Goal: Task Accomplishment & Management: Manage account settings

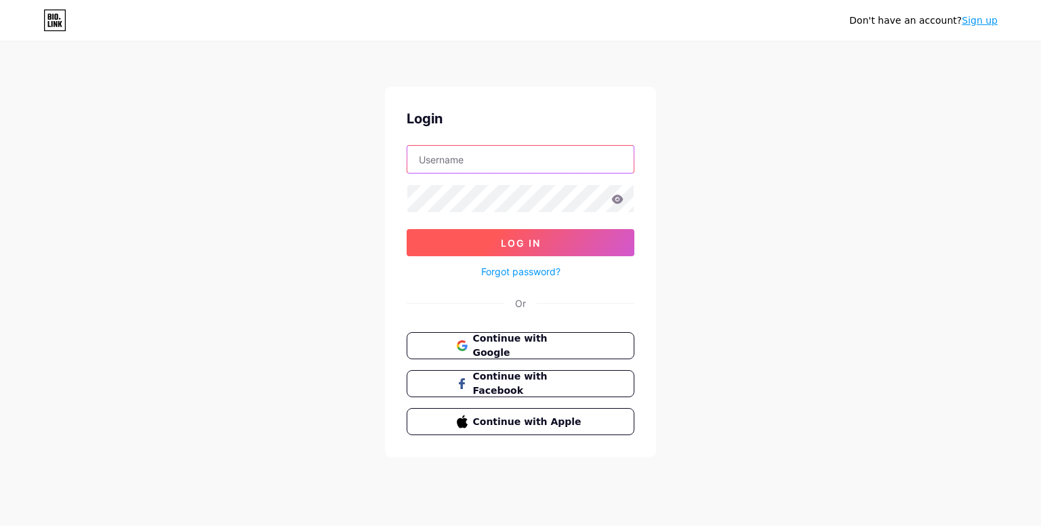
type input "[EMAIL_ADDRESS][DOMAIN_NAME]"
click at [568, 250] on button "Log In" at bounding box center [521, 242] width 228 height 27
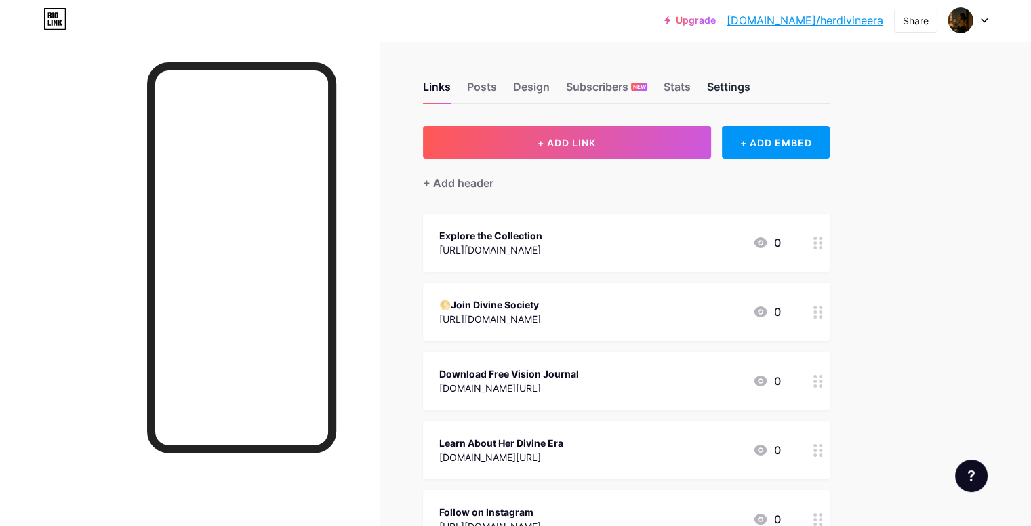
click at [751, 86] on div "Settings" at bounding box center [728, 91] width 43 height 24
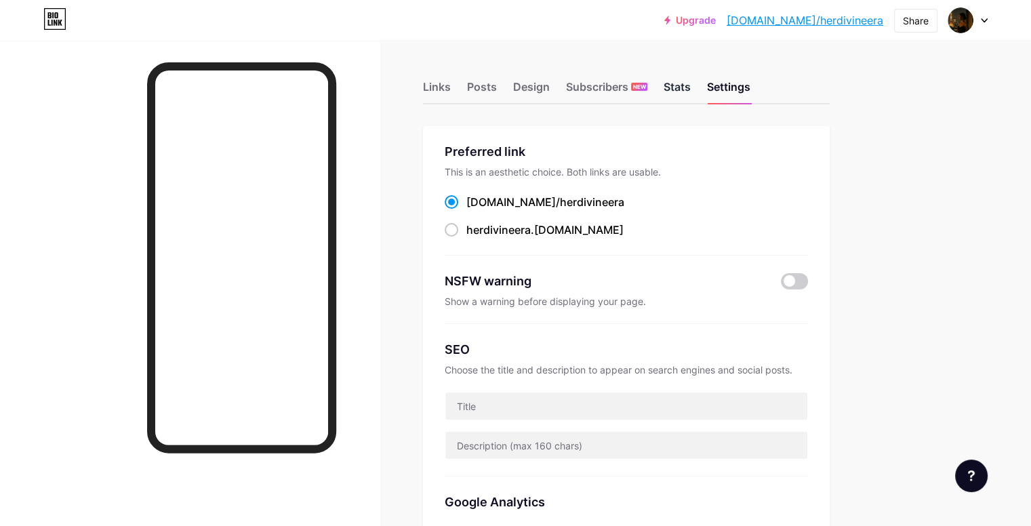
click at [691, 90] on div "Stats" at bounding box center [677, 91] width 27 height 24
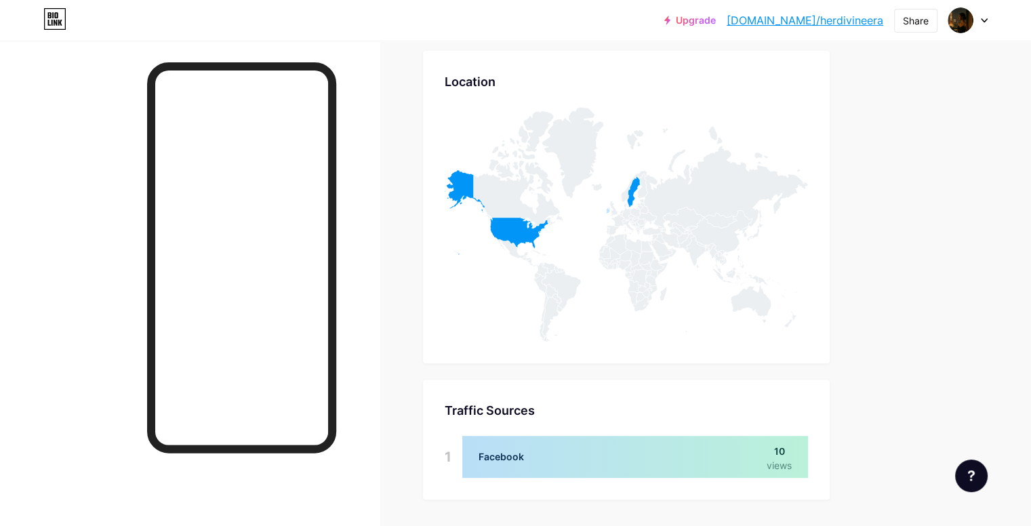
scroll to position [634, 0]
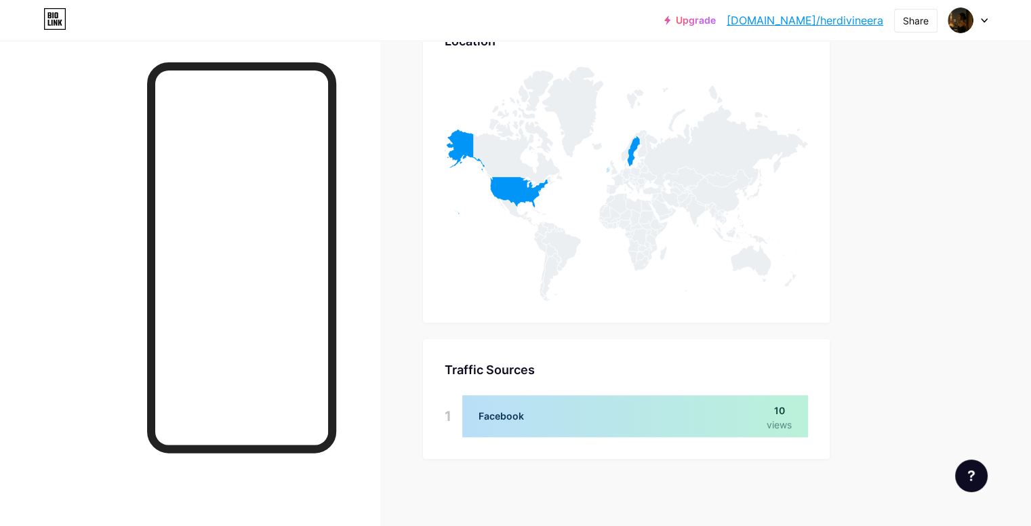
click at [808, 409] on div at bounding box center [635, 416] width 346 height 42
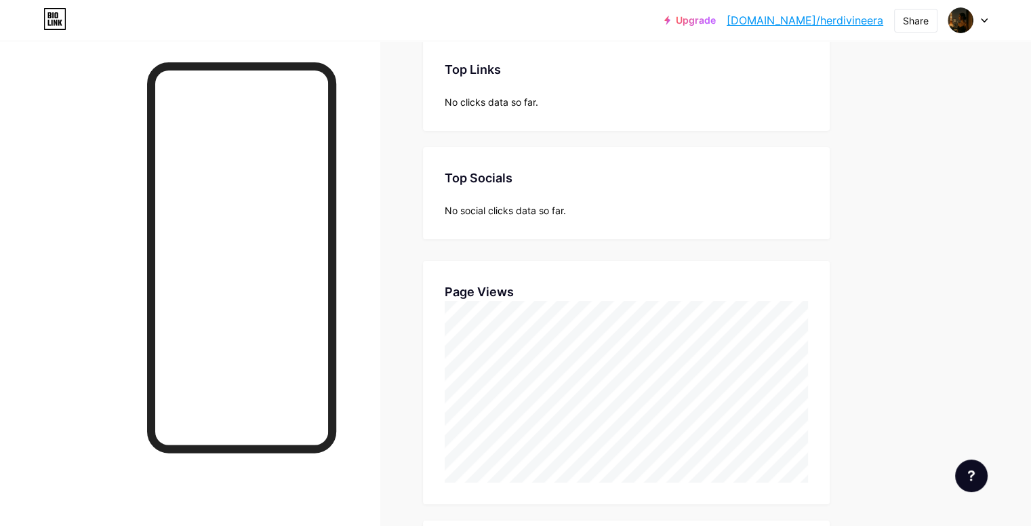
scroll to position [0, 0]
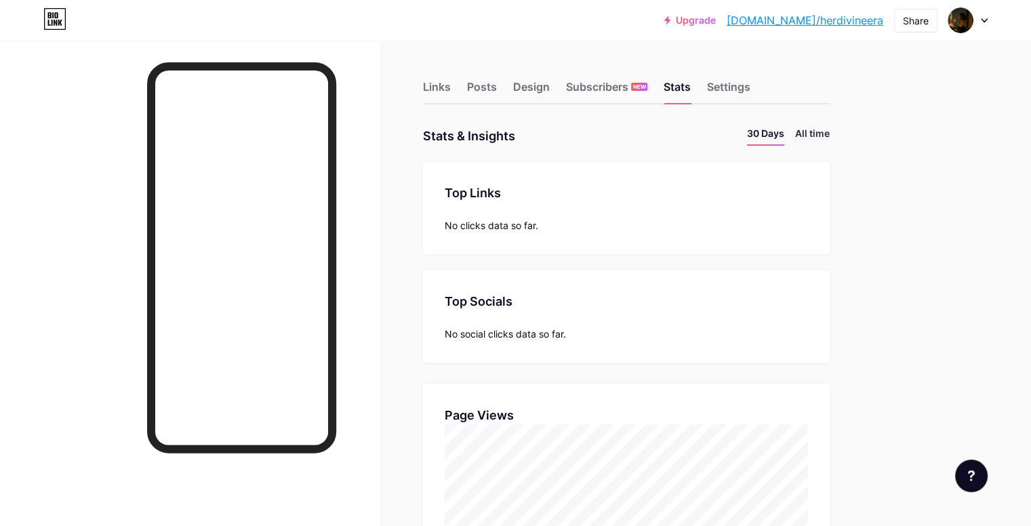
click at [830, 136] on li "All time" at bounding box center [812, 136] width 35 height 20
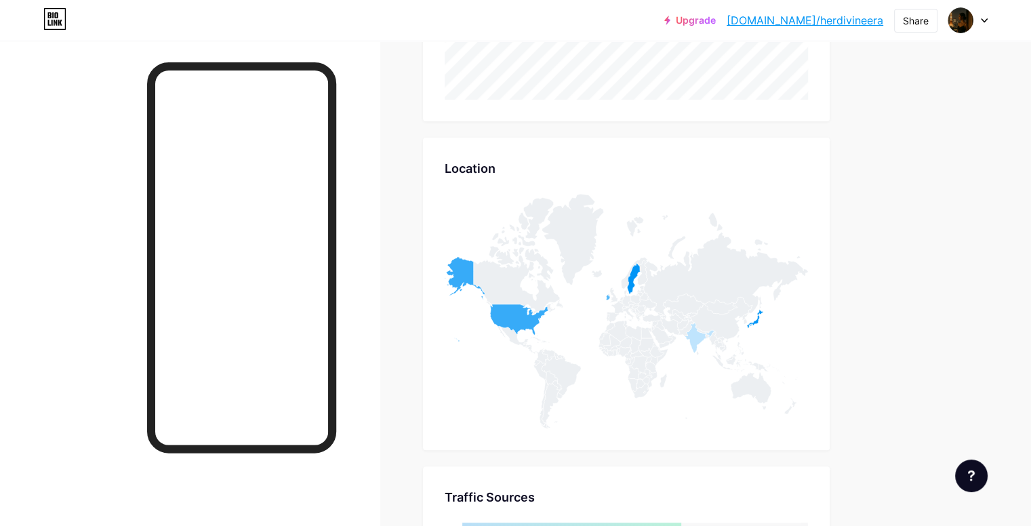
scroll to position [515, 0]
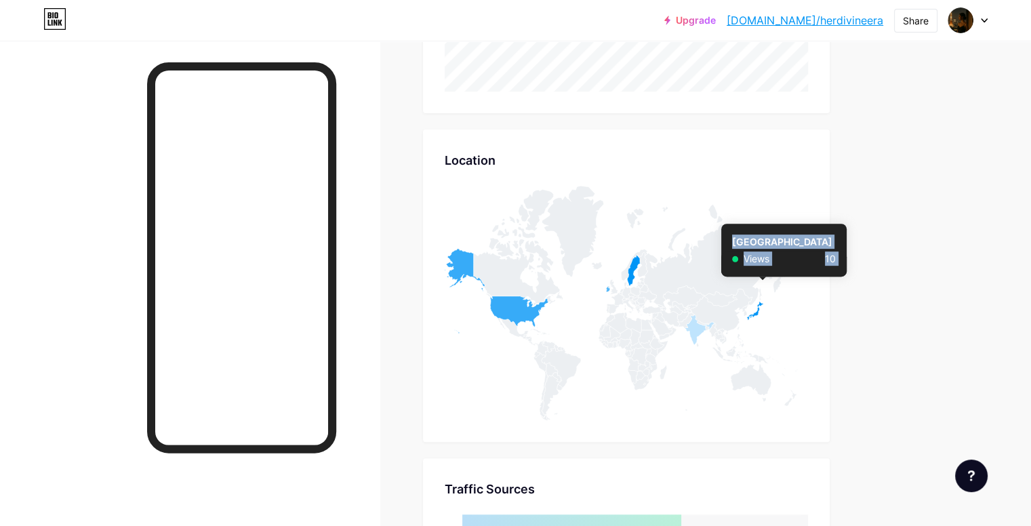
drag, startPoint x: 822, startPoint y: 303, endPoint x: 814, endPoint y: 307, distance: 9.1
click at [808, 307] on icon at bounding box center [626, 303] width 363 height 235
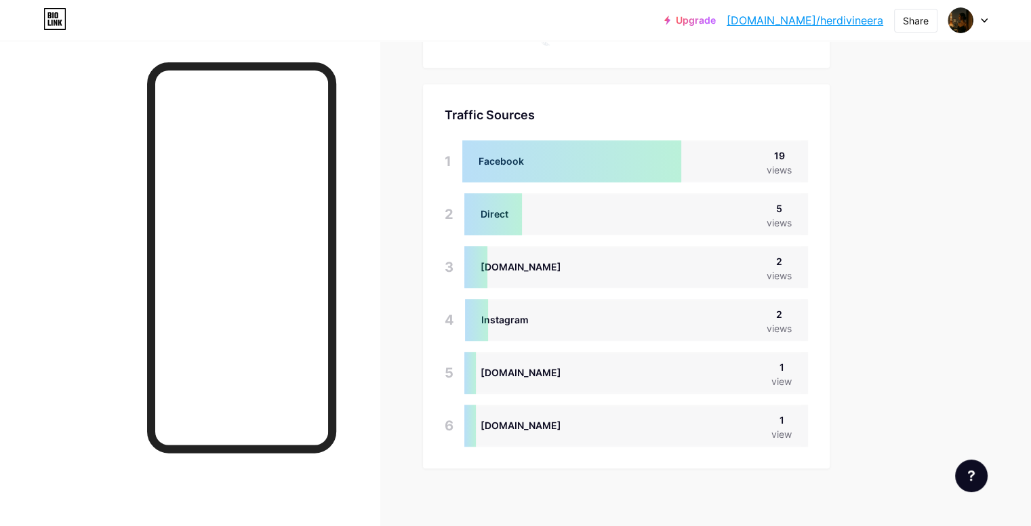
scroll to position [898, 0]
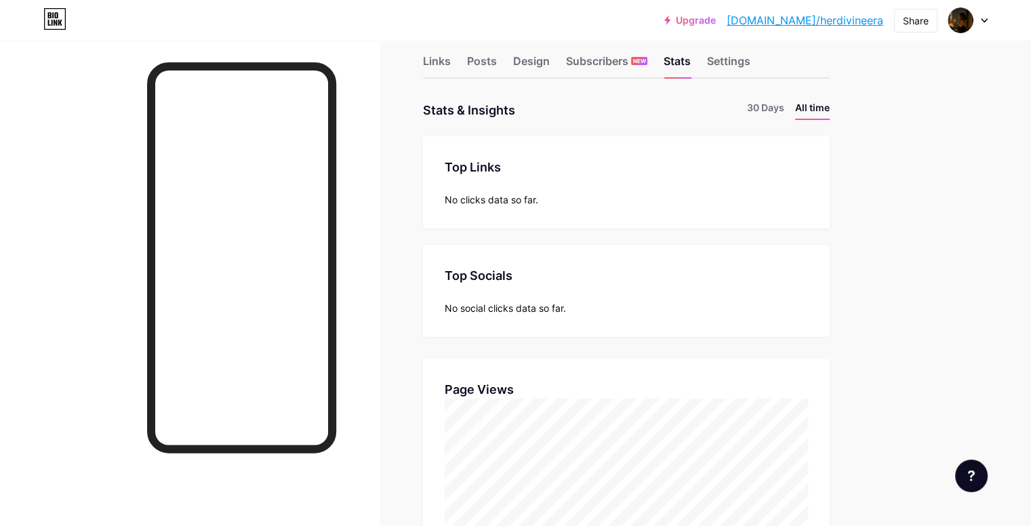
scroll to position [0, 0]
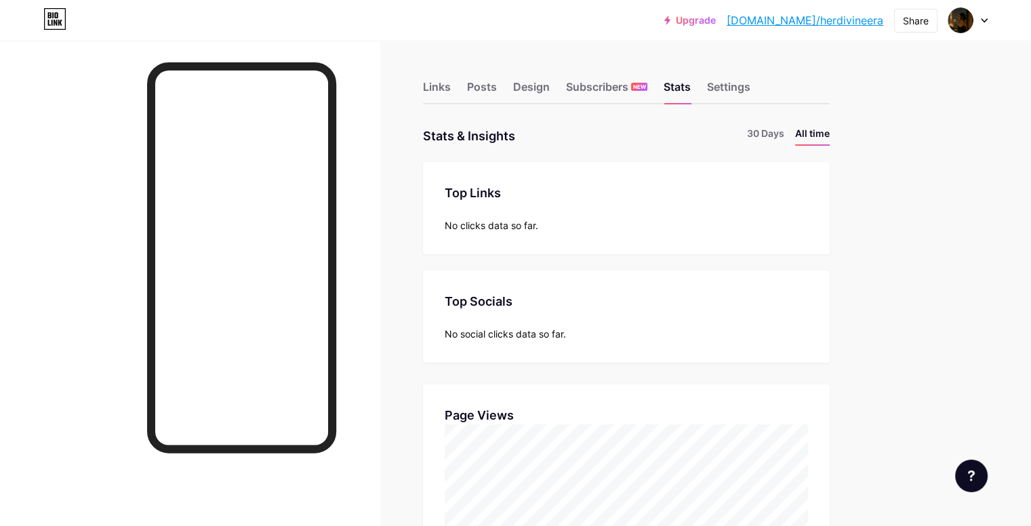
click at [980, 17] on div at bounding box center [968, 20] width 39 height 24
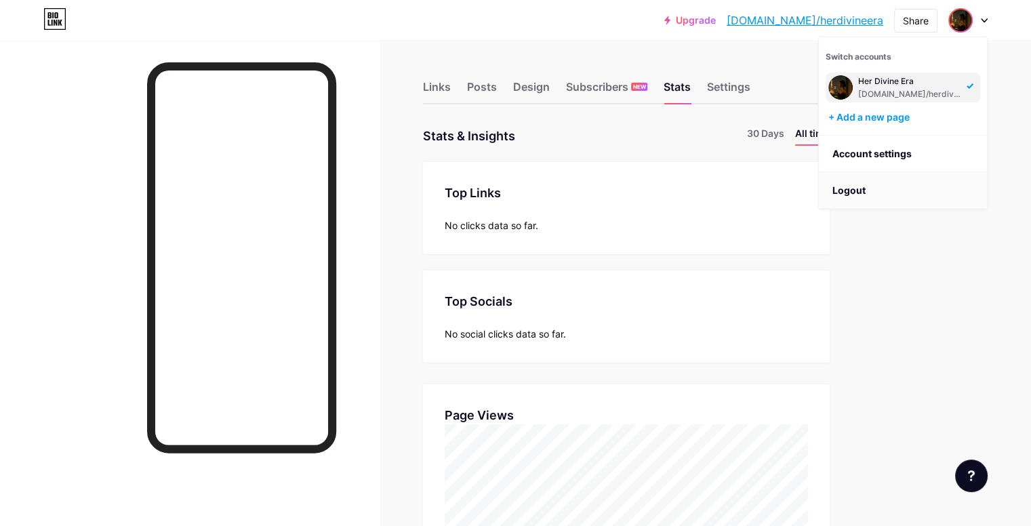
click at [880, 185] on li "Logout" at bounding box center [903, 190] width 168 height 37
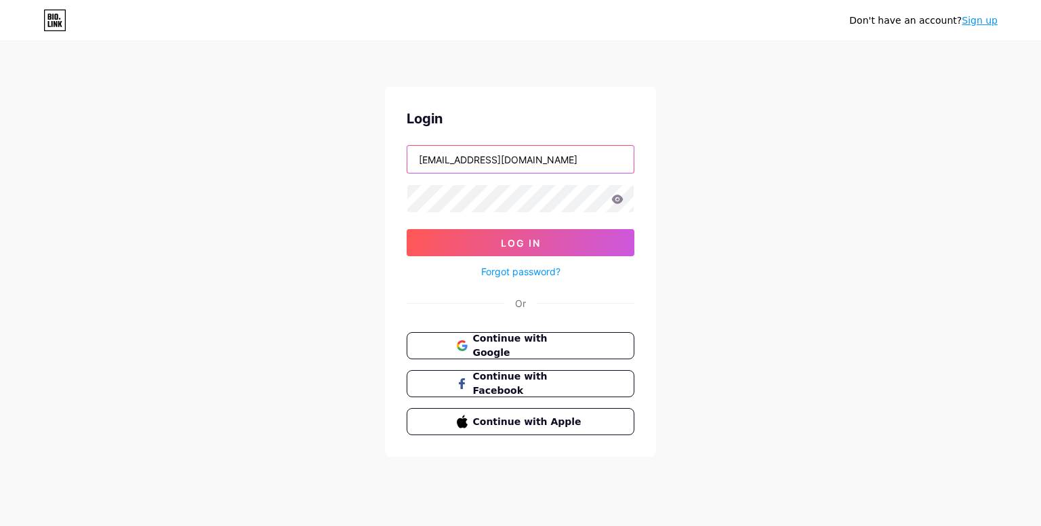
click at [578, 157] on input "[EMAIL_ADDRESS][DOMAIN_NAME]" at bounding box center [521, 159] width 226 height 27
type input "[EMAIL_ADDRESS][DOMAIN_NAME]"
click at [557, 216] on form "[EMAIL_ADDRESS][DOMAIN_NAME] Log In Forgot password?" at bounding box center [521, 212] width 228 height 135
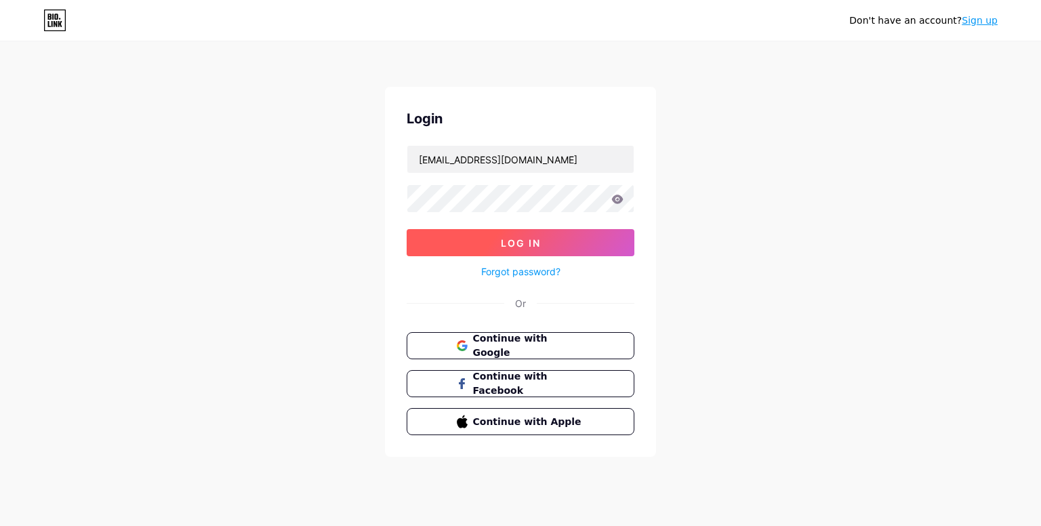
click at [559, 236] on button "Log In" at bounding box center [521, 242] width 228 height 27
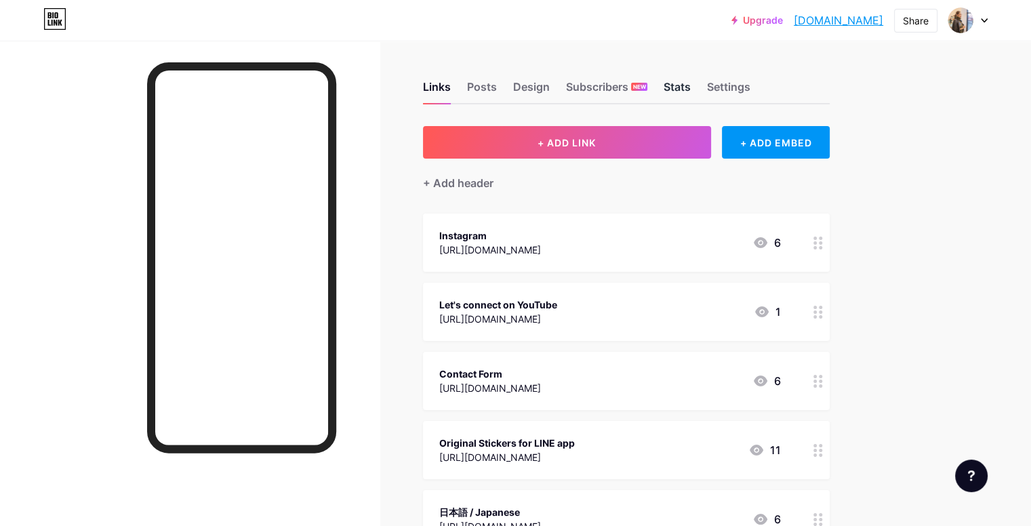
click at [691, 87] on div "Stats" at bounding box center [677, 91] width 27 height 24
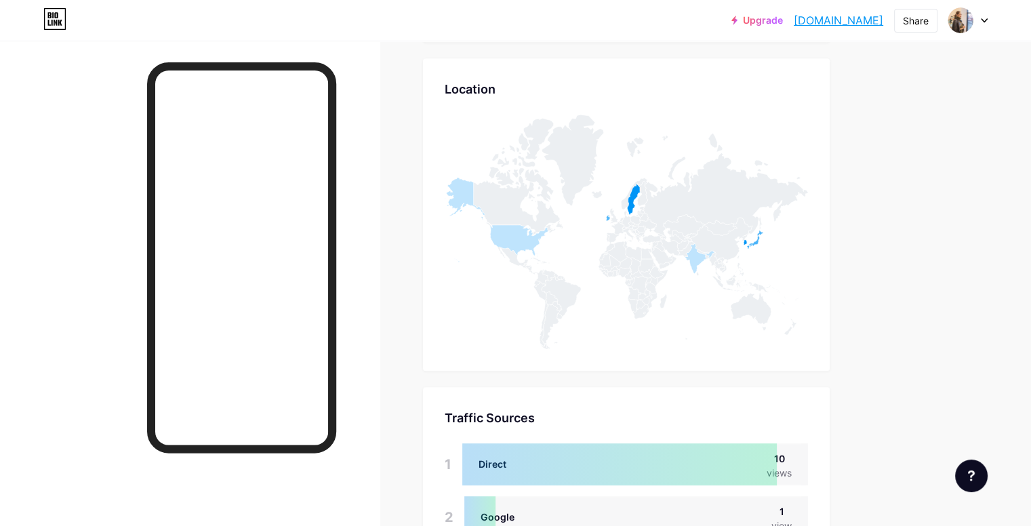
scroll to position [717, 0]
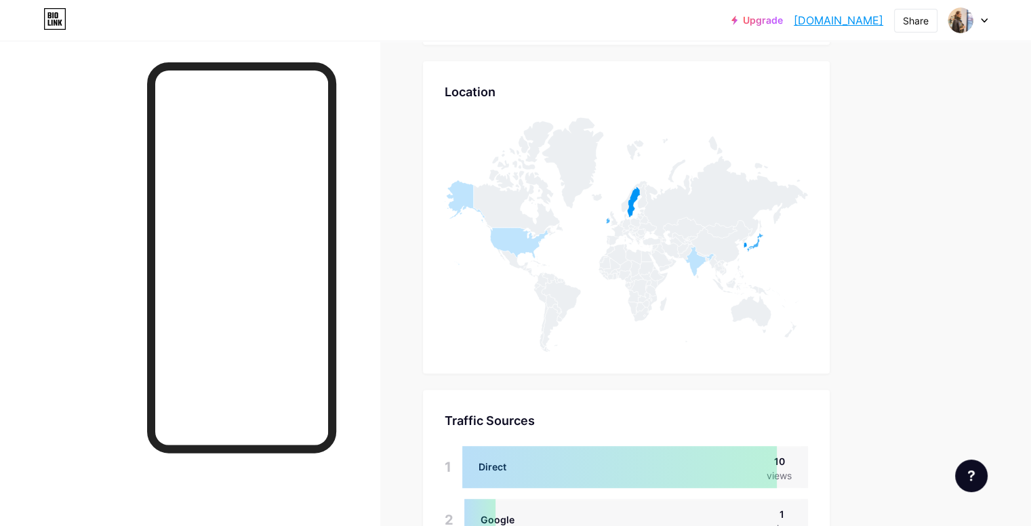
click at [610, 221] on icon at bounding box center [608, 221] width 4 height 6
click at [640, 198] on icon at bounding box center [633, 202] width 13 height 31
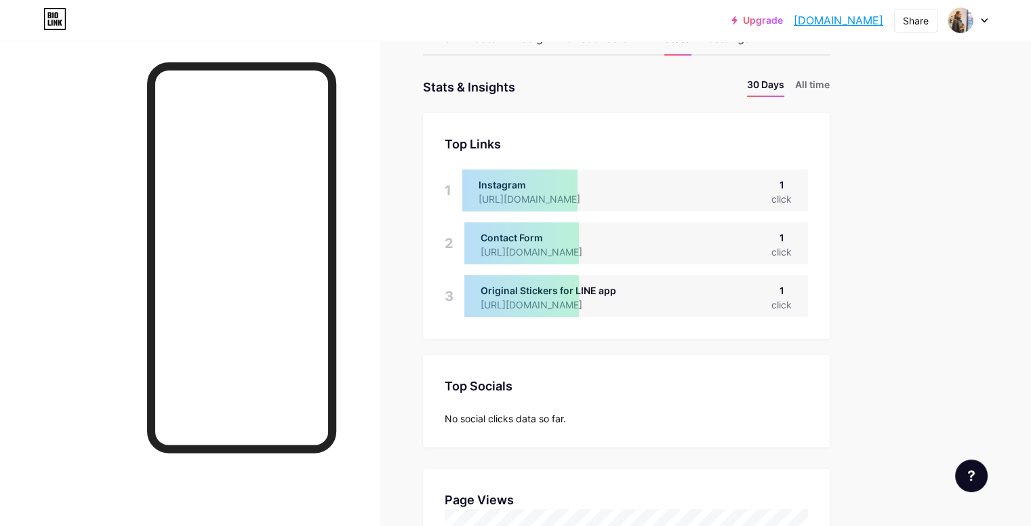
scroll to position [0, 0]
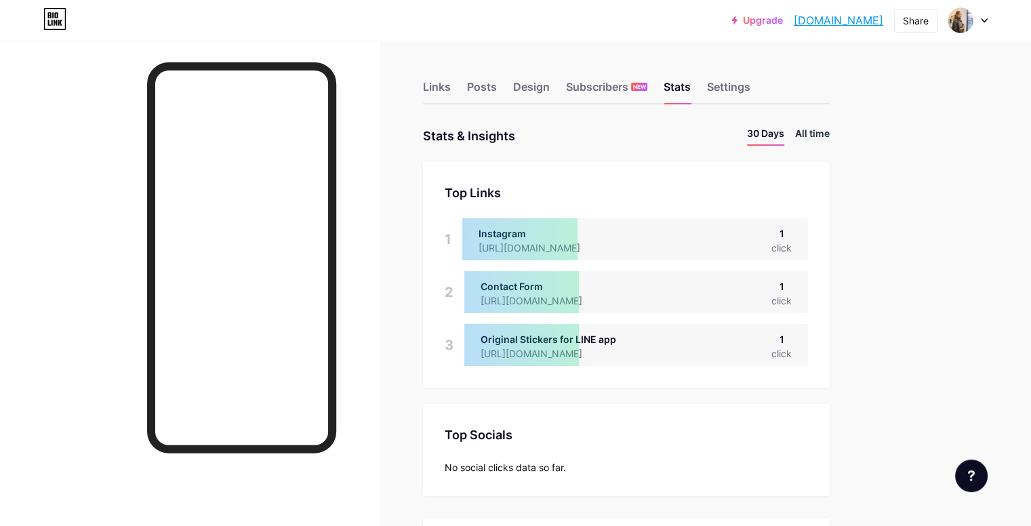
click at [830, 141] on li "All time" at bounding box center [812, 136] width 35 height 20
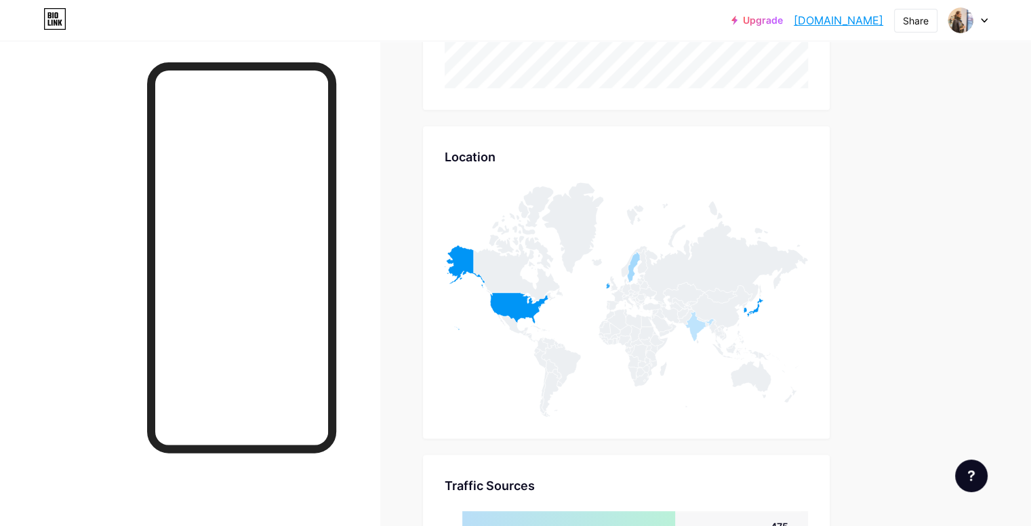
scroll to position [608, 0]
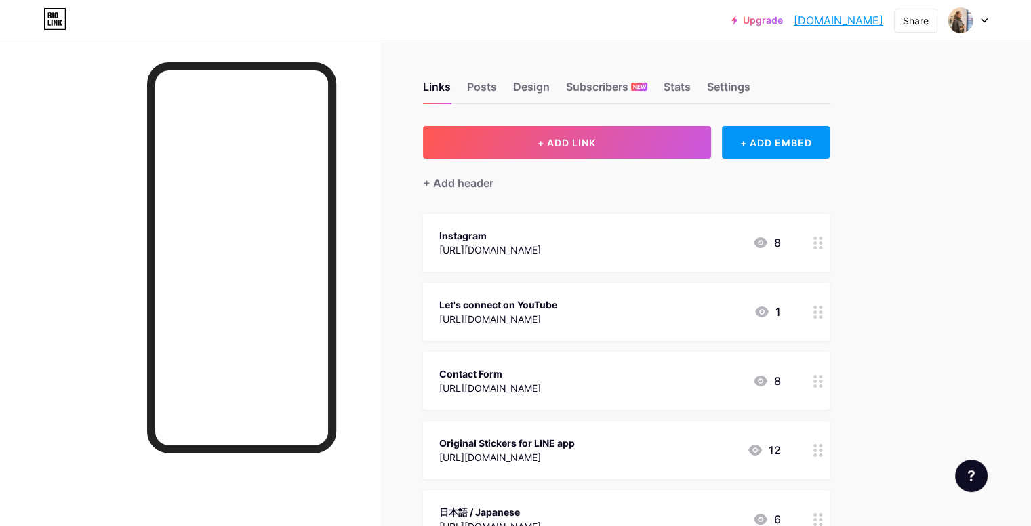
click at [993, 21] on div "Upgrade lilahongo.bio.l... lilahongo.bio.link Share Switch accounts Lila Hongo …" at bounding box center [515, 20] width 1031 height 24
click at [982, 20] on icon at bounding box center [984, 20] width 5 height 3
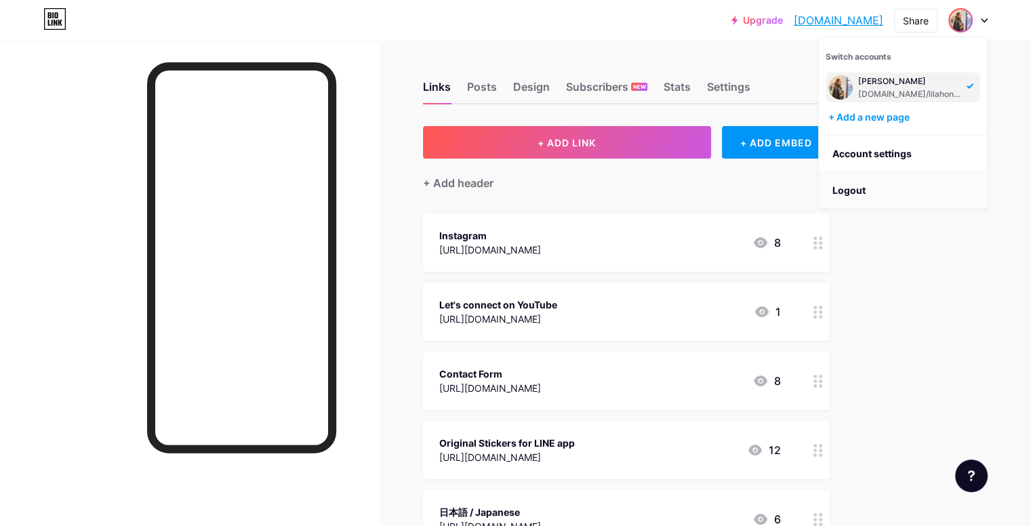
click at [904, 191] on li "Logout" at bounding box center [903, 190] width 168 height 37
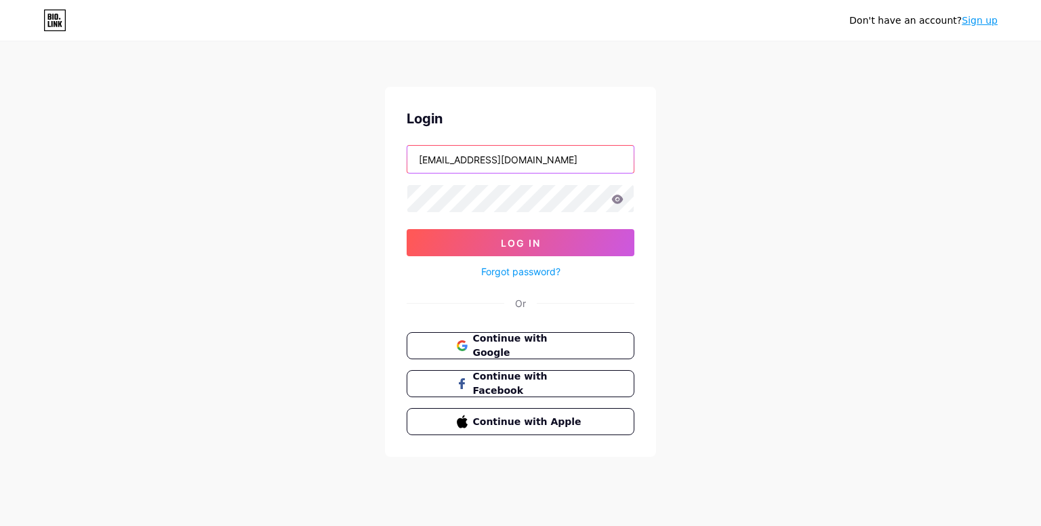
click at [586, 161] on input "[EMAIL_ADDRESS][DOMAIN_NAME]" at bounding box center [521, 159] width 226 height 27
type input "[EMAIL_ADDRESS][DOMAIN_NAME]"
click at [681, 220] on div "Don't have an account? Sign up Login herdivineera.glow@gmail.com Log In Forgot …" at bounding box center [520, 250] width 1041 height 500
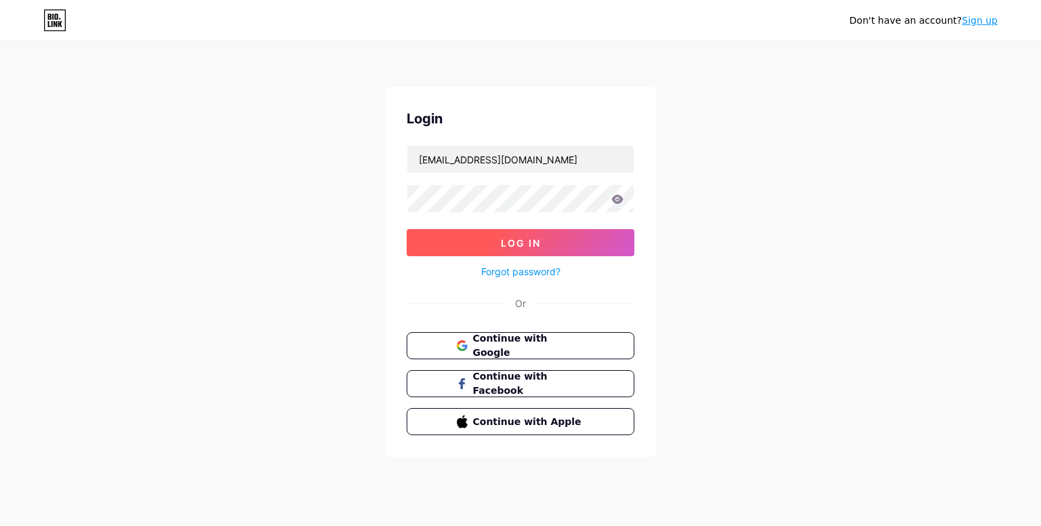
click at [605, 239] on button "Log In" at bounding box center [521, 242] width 228 height 27
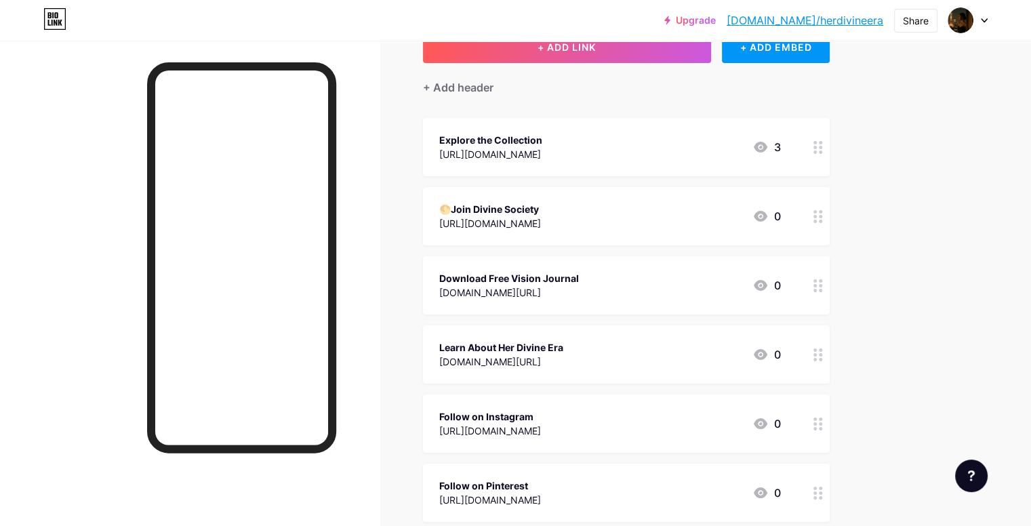
scroll to position [370, 0]
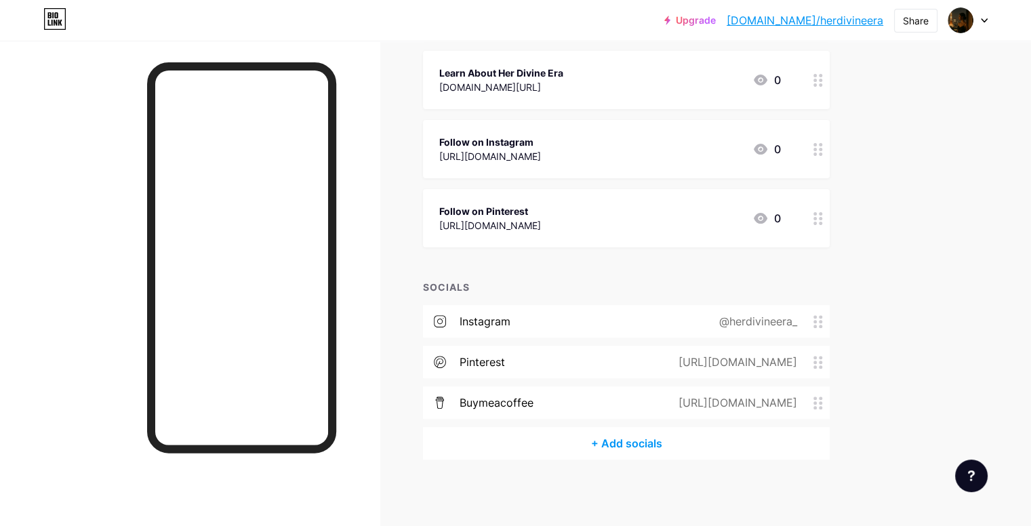
click at [823, 321] on icon at bounding box center [818, 321] width 9 height 13
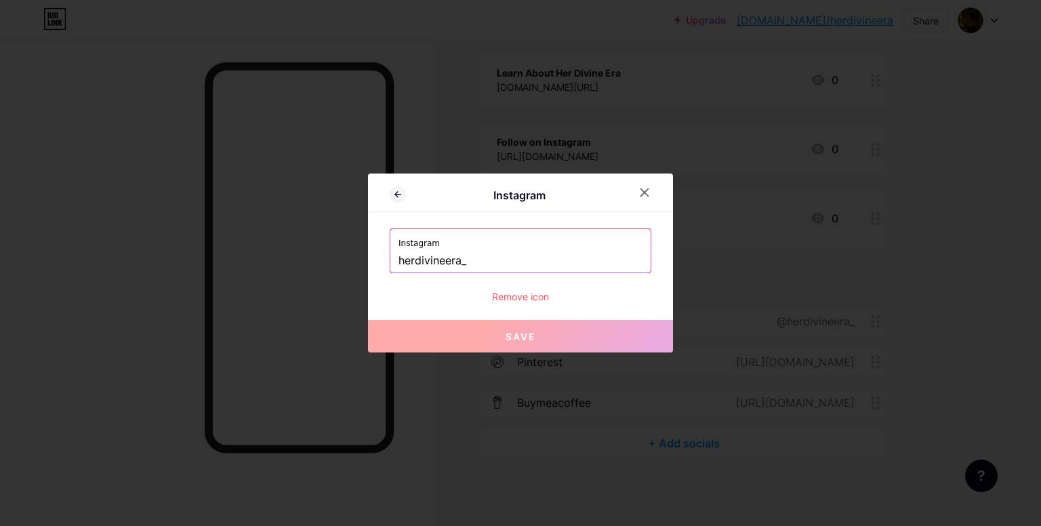
click at [512, 297] on div "Remove icon" at bounding box center [521, 297] width 262 height 14
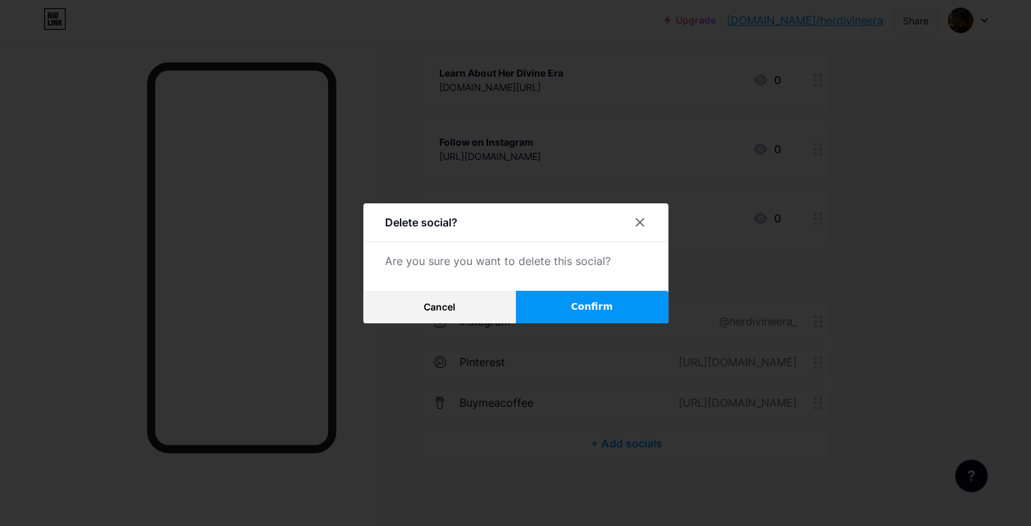
click at [551, 304] on button "Confirm" at bounding box center [592, 307] width 153 height 33
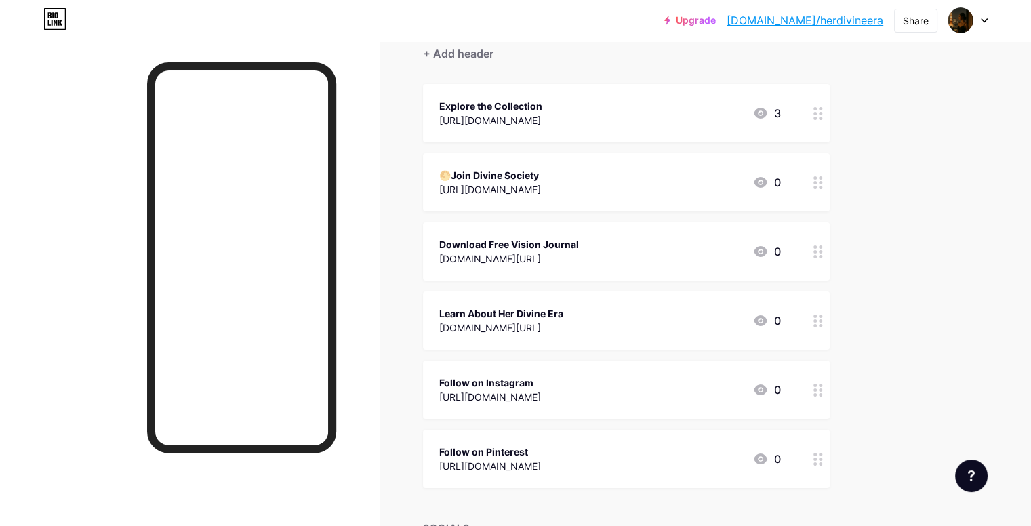
scroll to position [120, 0]
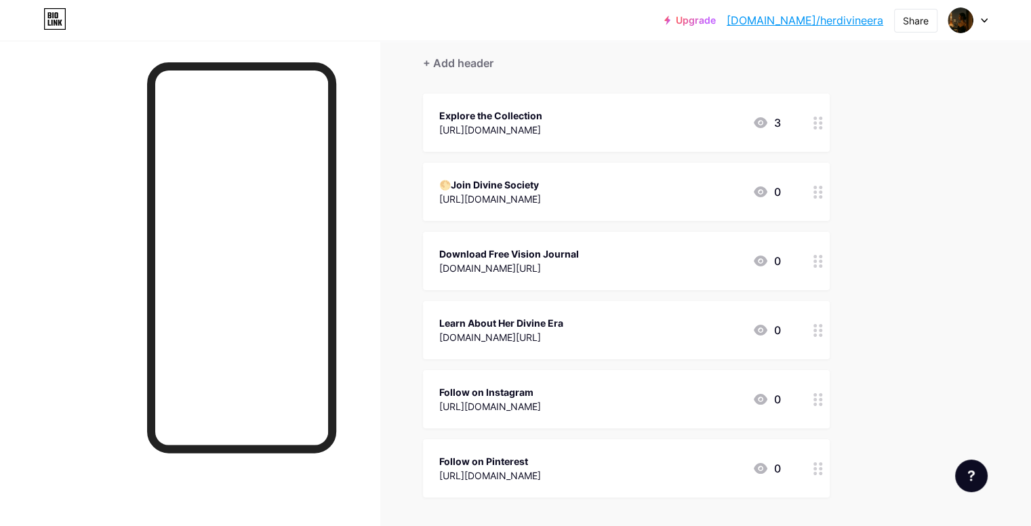
click at [823, 404] on icon at bounding box center [818, 399] width 9 height 13
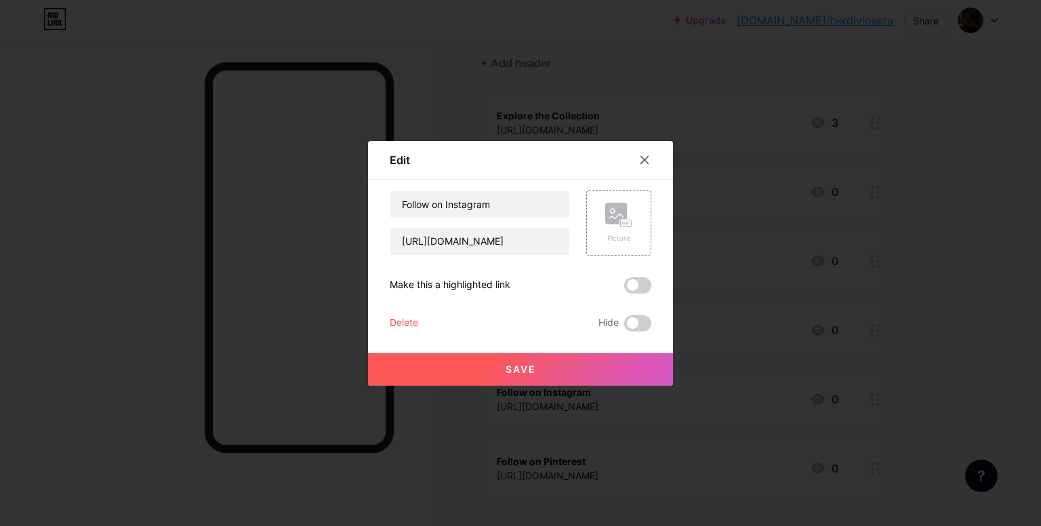
click at [393, 324] on div "Delete" at bounding box center [404, 323] width 28 height 16
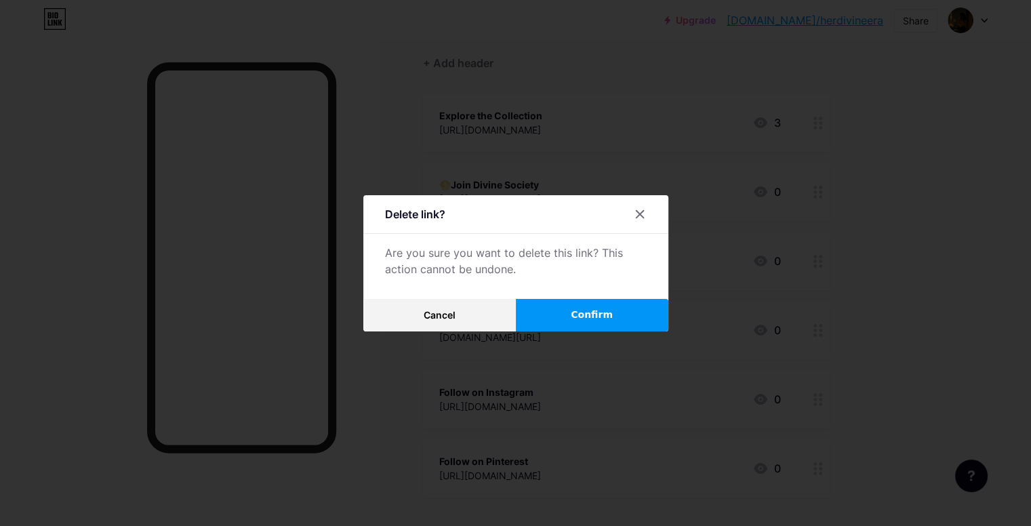
click at [568, 313] on button "Confirm" at bounding box center [592, 315] width 153 height 33
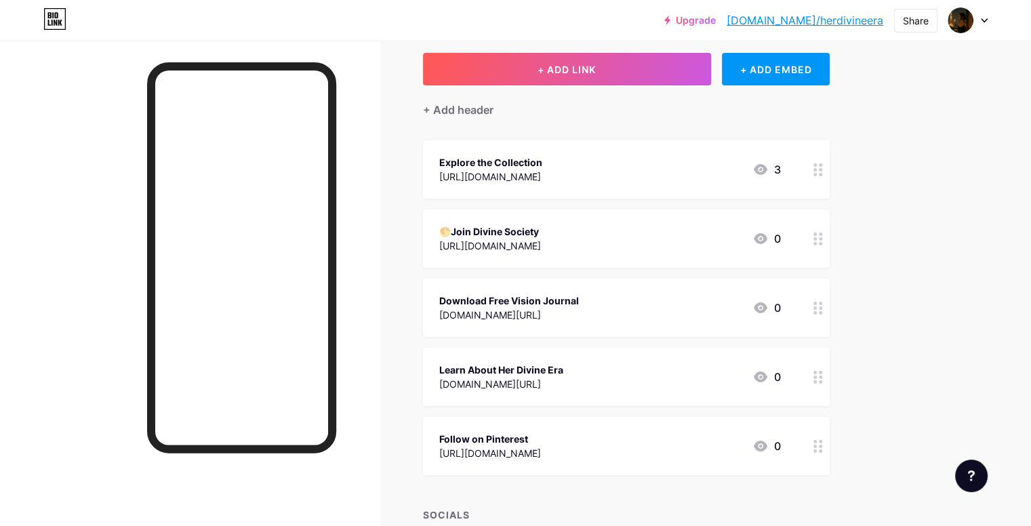
scroll to position [0, 0]
